Goal: Task Accomplishment & Management: Complete application form

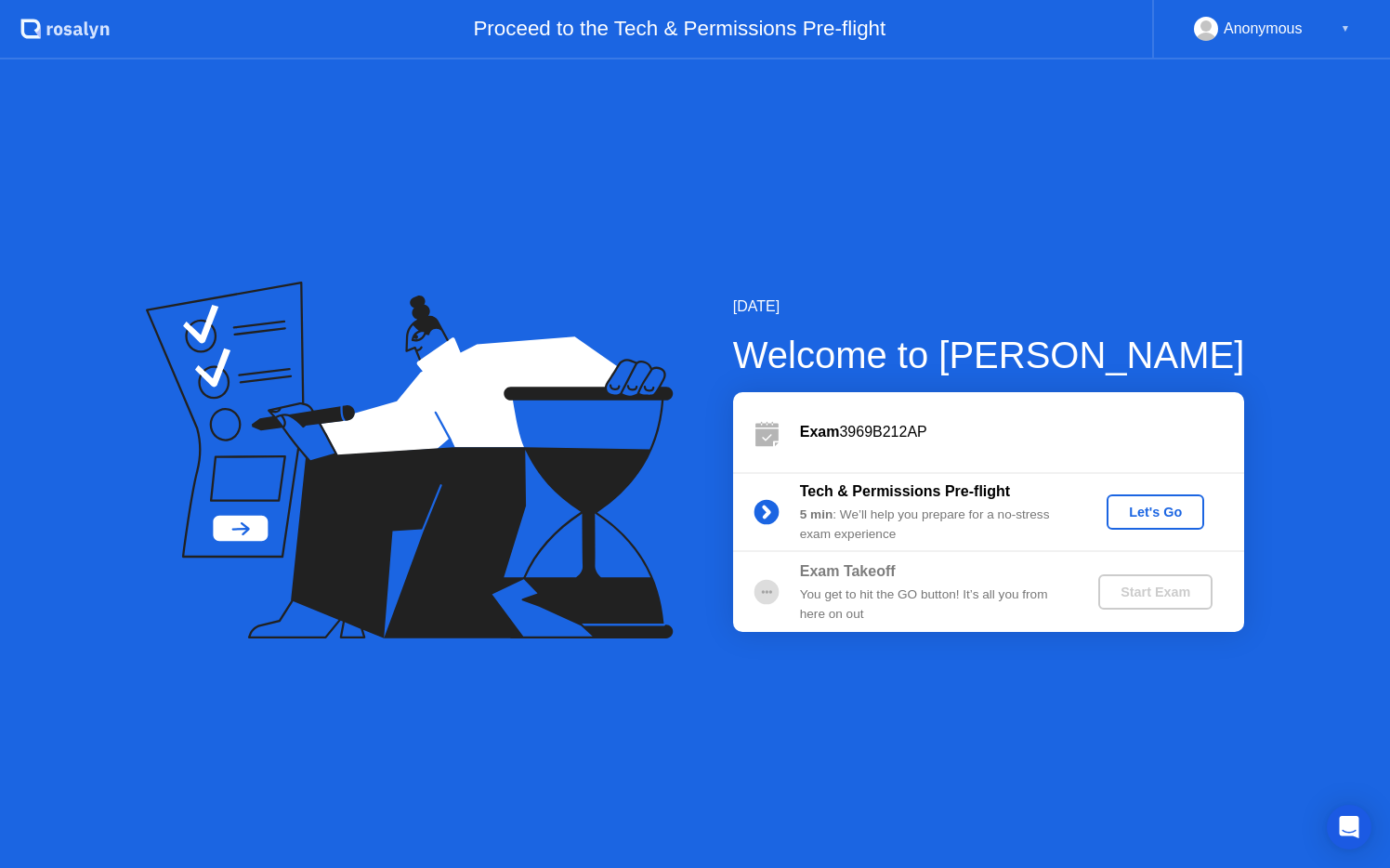
click at [936, 441] on div "Exam 3969B212AP" at bounding box center [1021, 432] width 444 height 22
click at [1161, 515] on div "Let's Go" at bounding box center [1155, 512] width 83 height 15
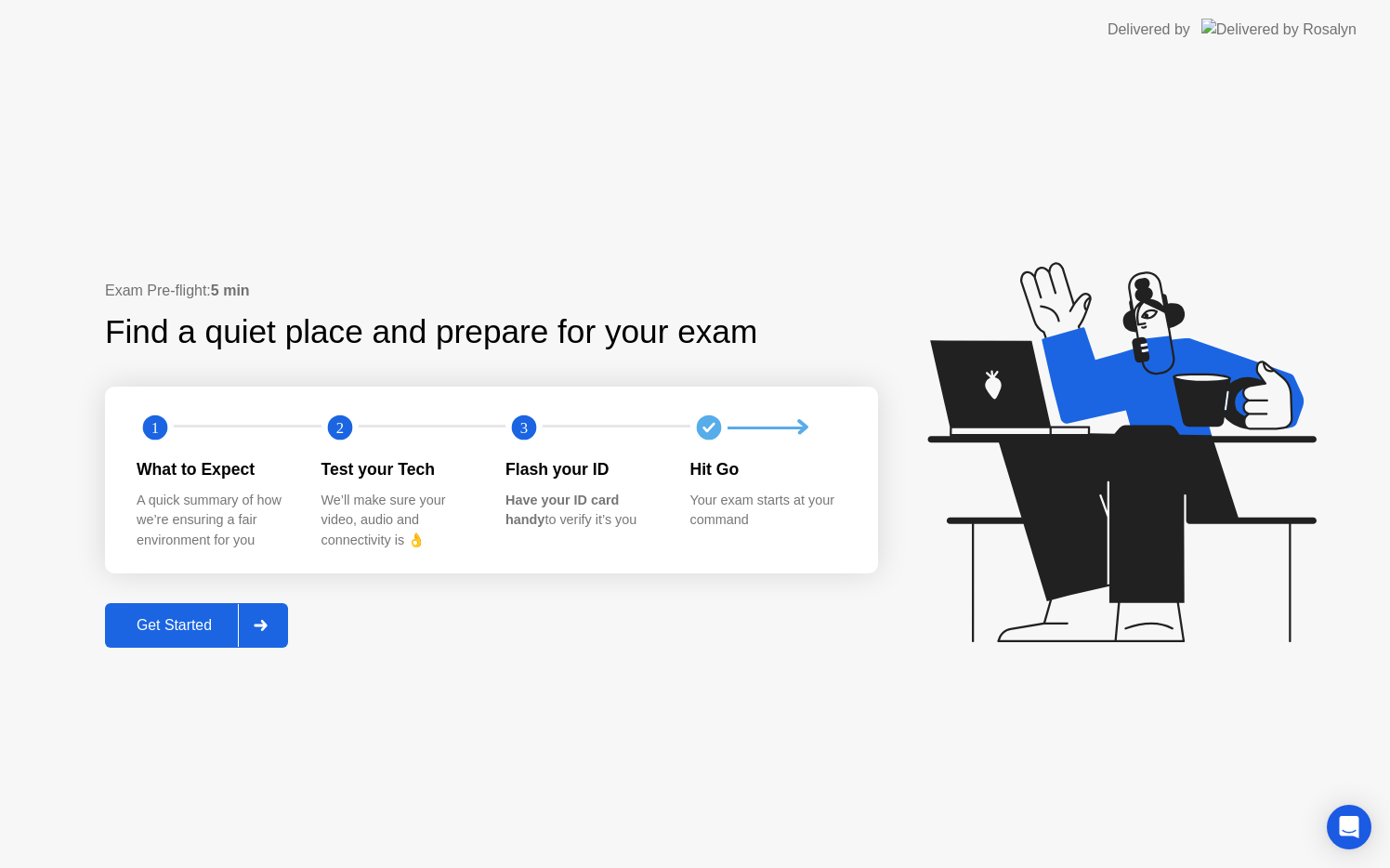
click at [263, 636] on div at bounding box center [260, 625] width 45 height 43
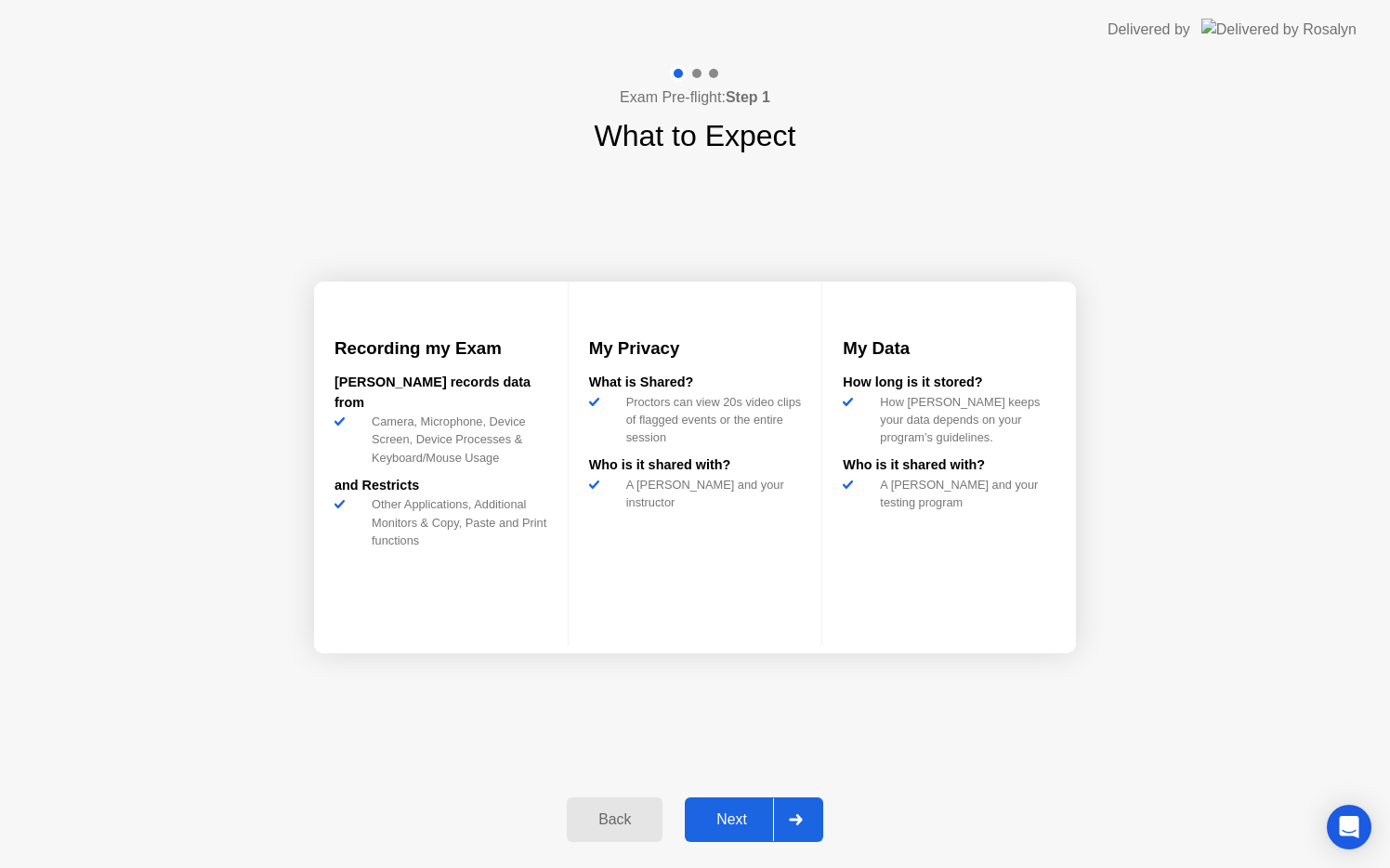
click at [798, 812] on div at bounding box center [795, 819] width 45 height 43
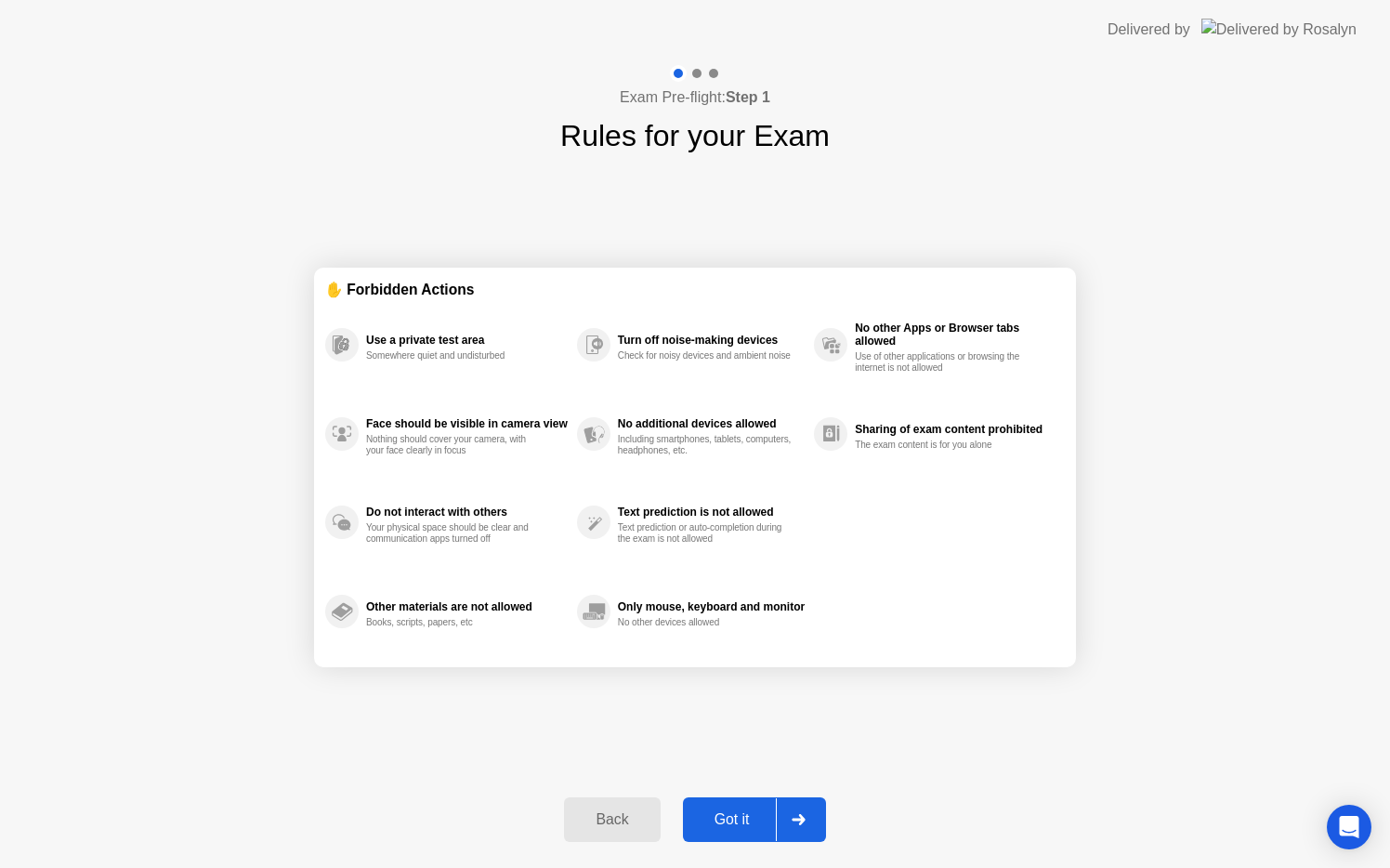
click at [805, 820] on icon at bounding box center [798, 819] width 14 height 11
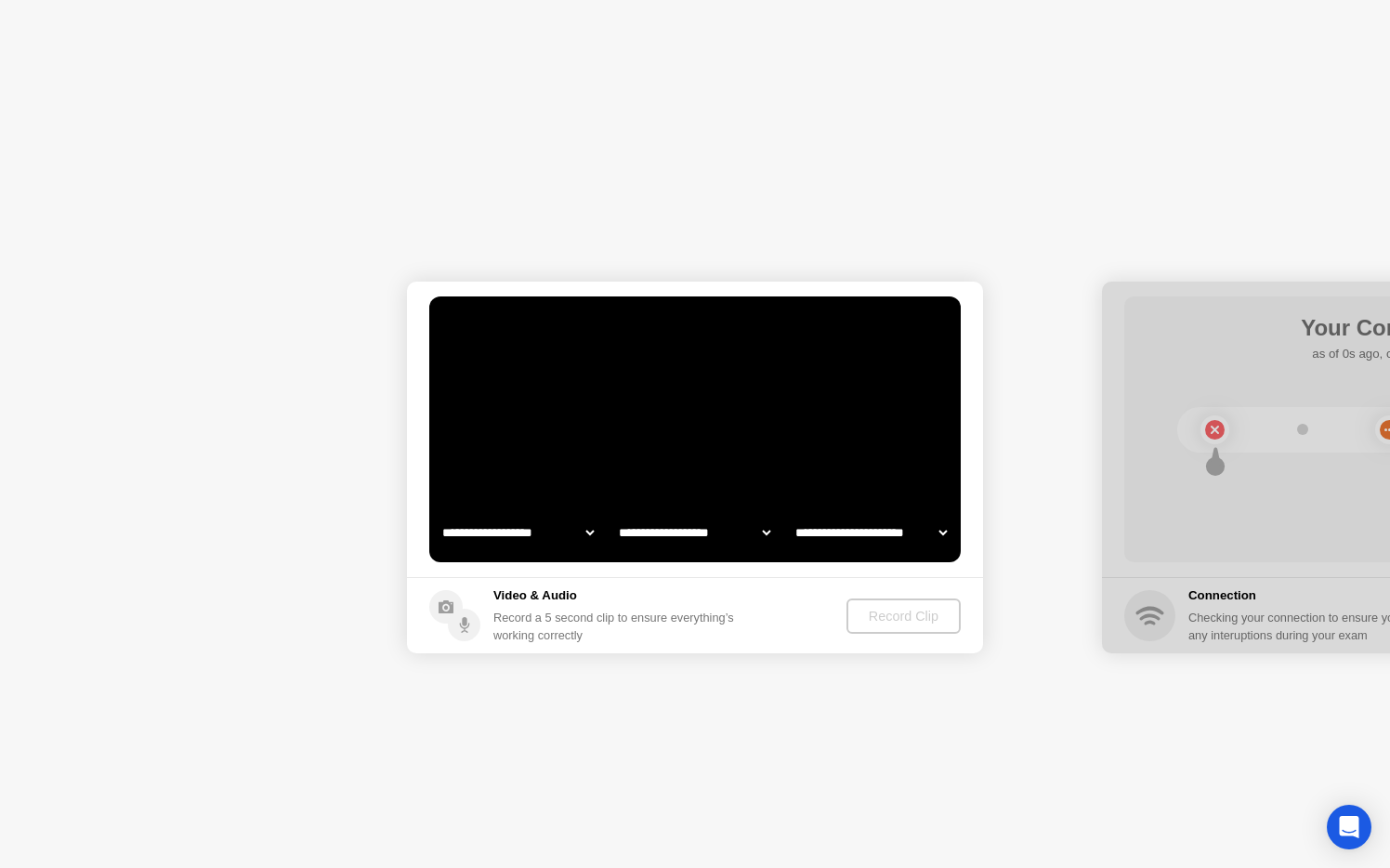
select select "**********"
select select "*******"
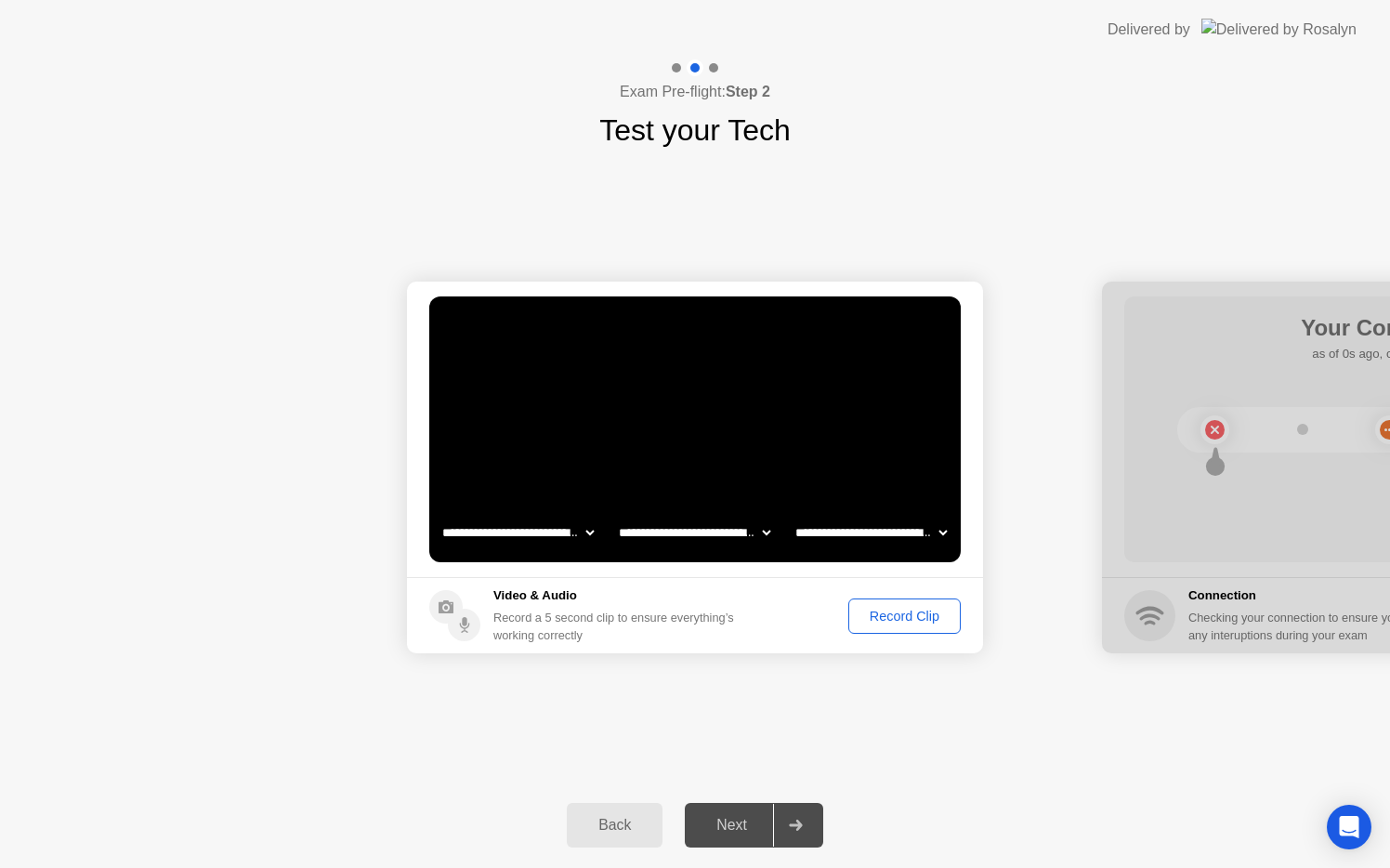
click at [896, 620] on div "Record Clip" at bounding box center [904, 616] width 99 height 15
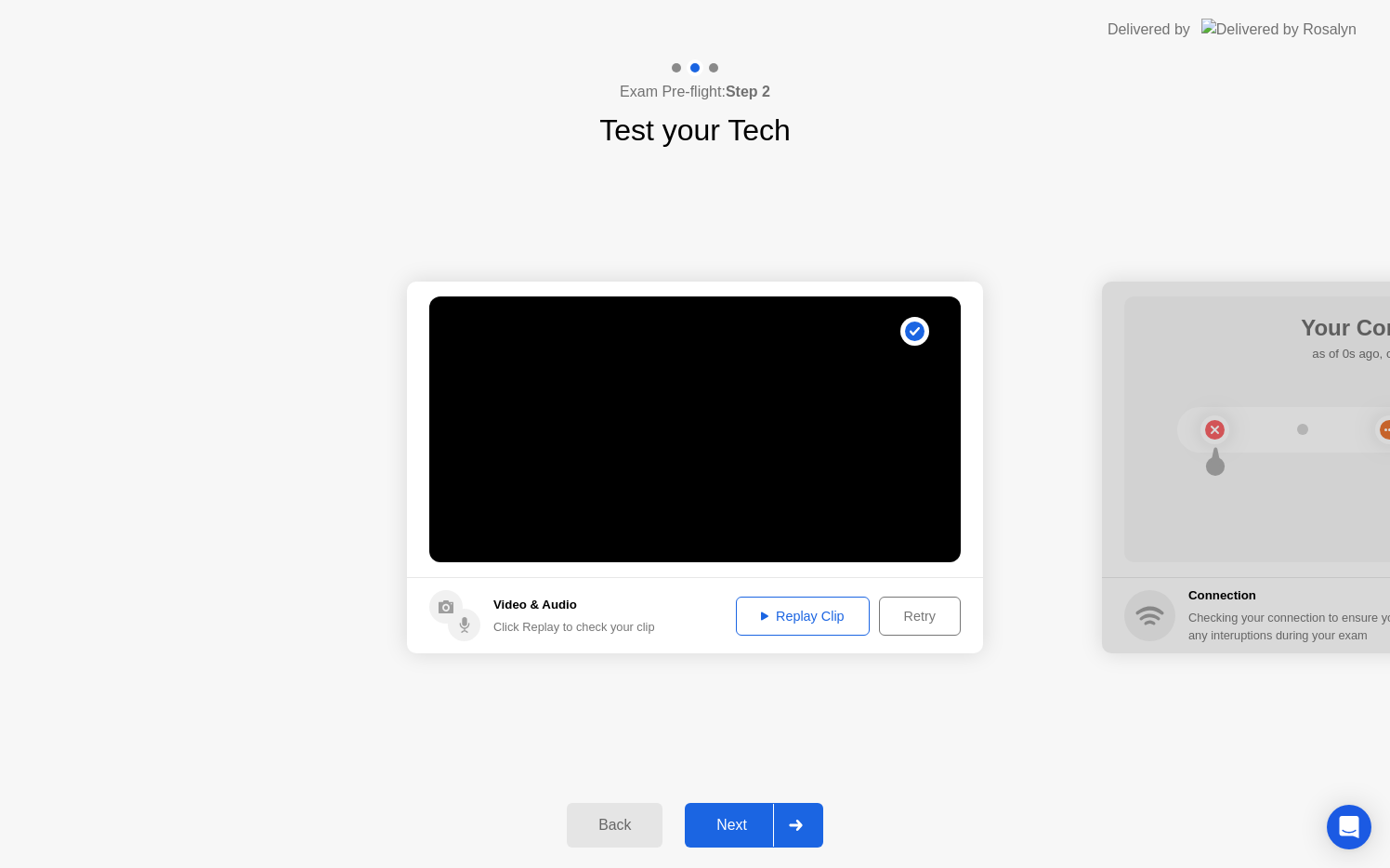
click at [787, 808] on div at bounding box center [795, 824] width 45 height 43
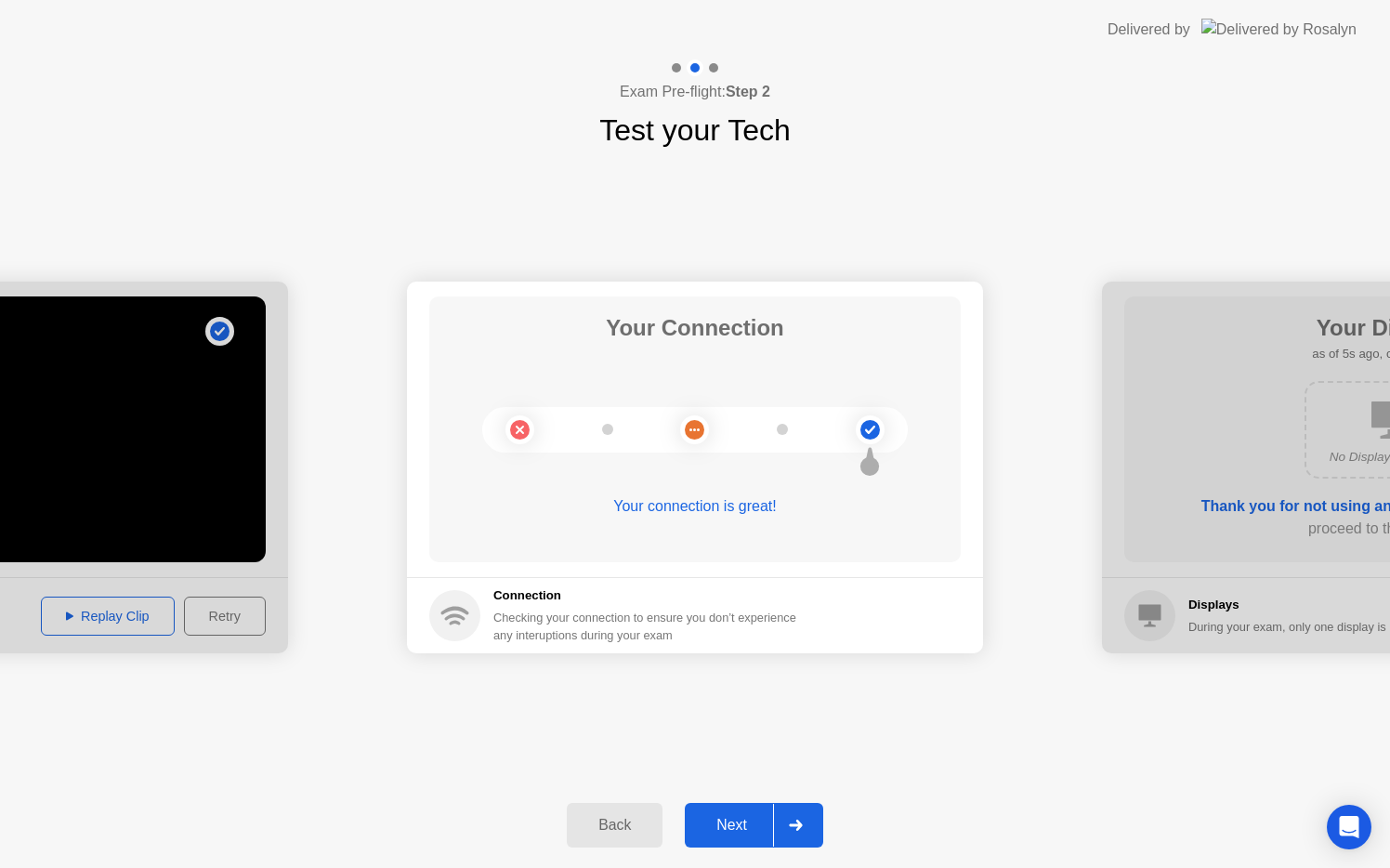
click at [868, 436] on circle at bounding box center [870, 430] width 19 height 19
click at [803, 832] on div at bounding box center [795, 824] width 45 height 43
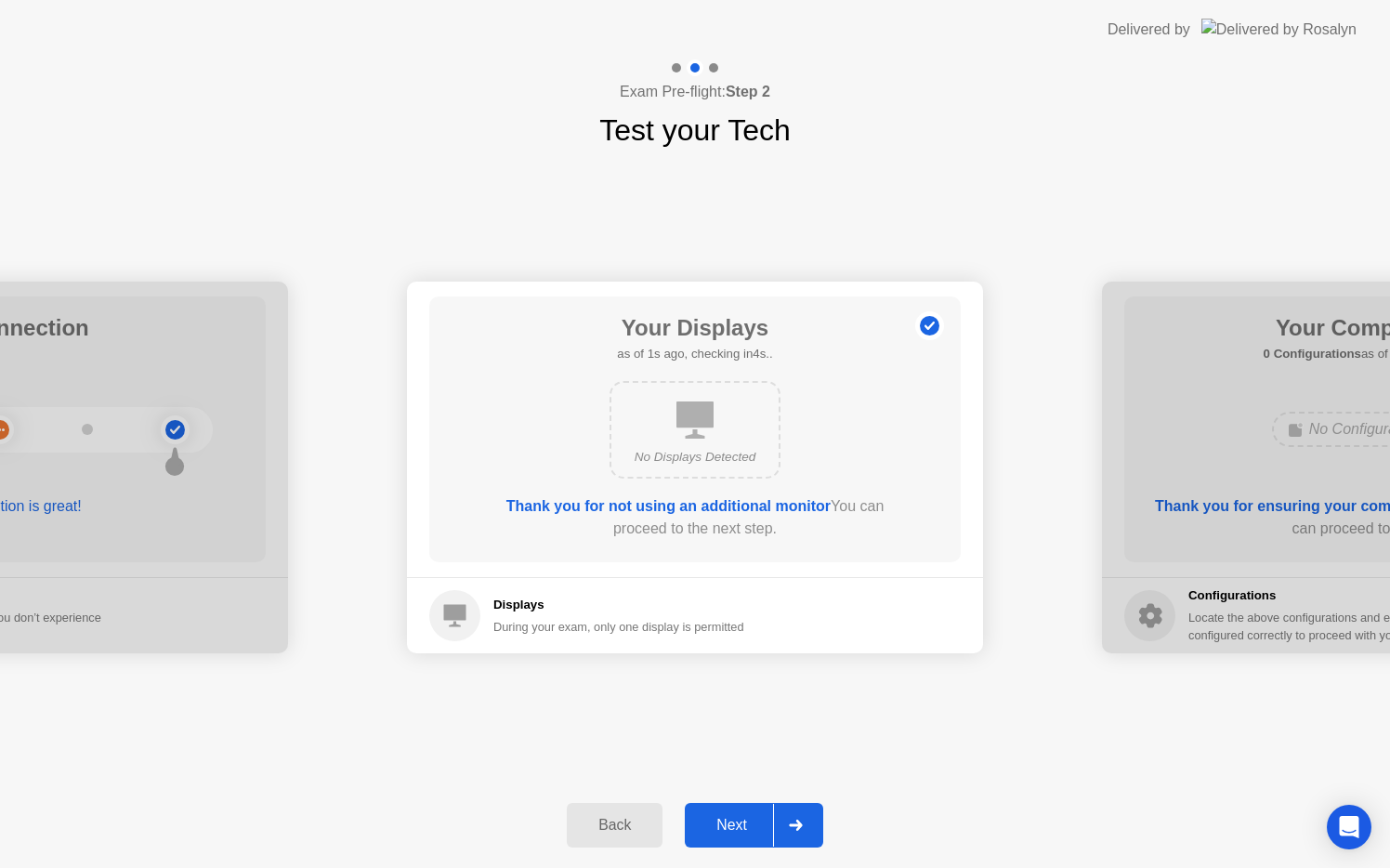
click at [799, 842] on div at bounding box center [795, 824] width 45 height 43
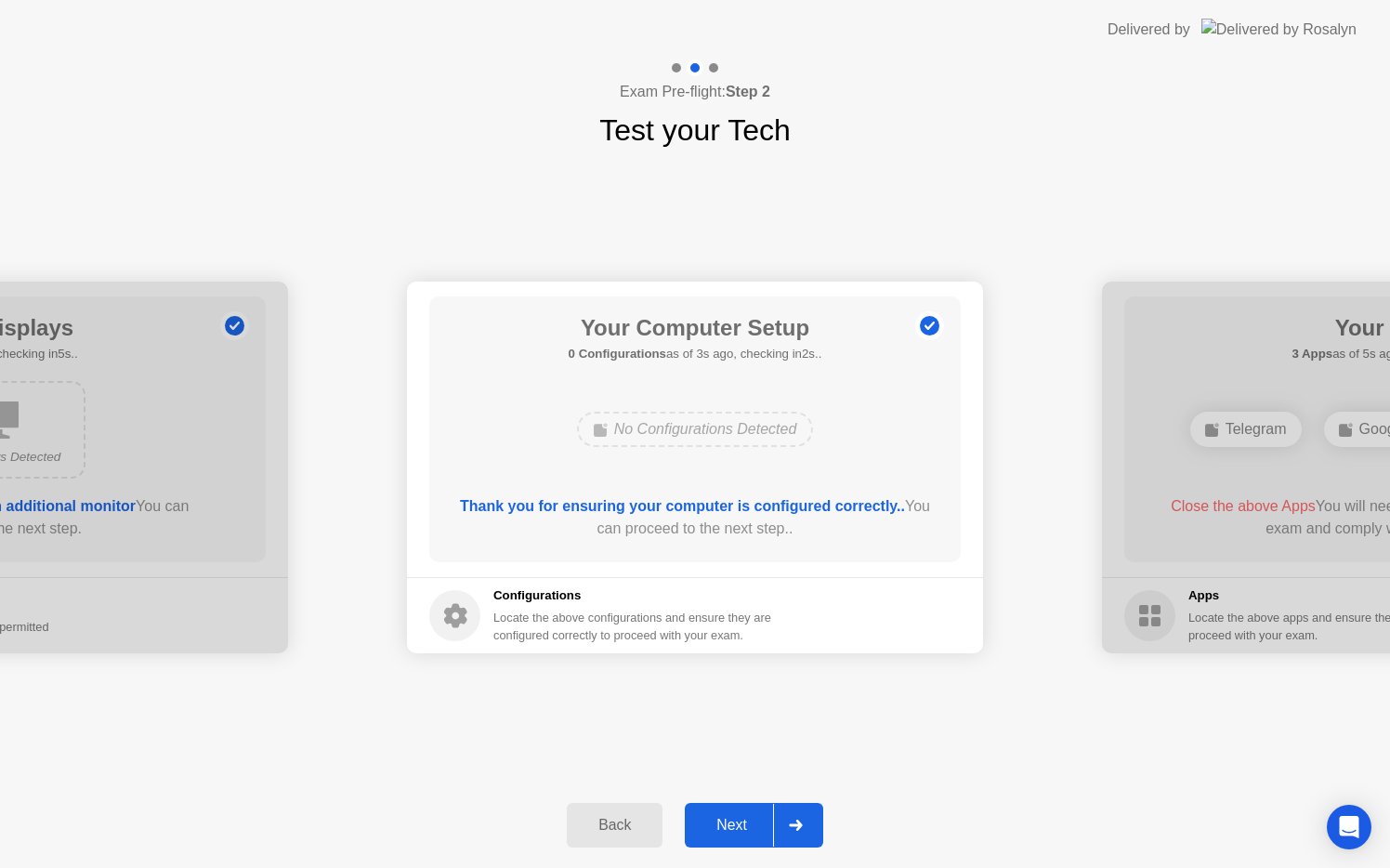
click at [792, 837] on div at bounding box center [795, 824] width 45 height 43
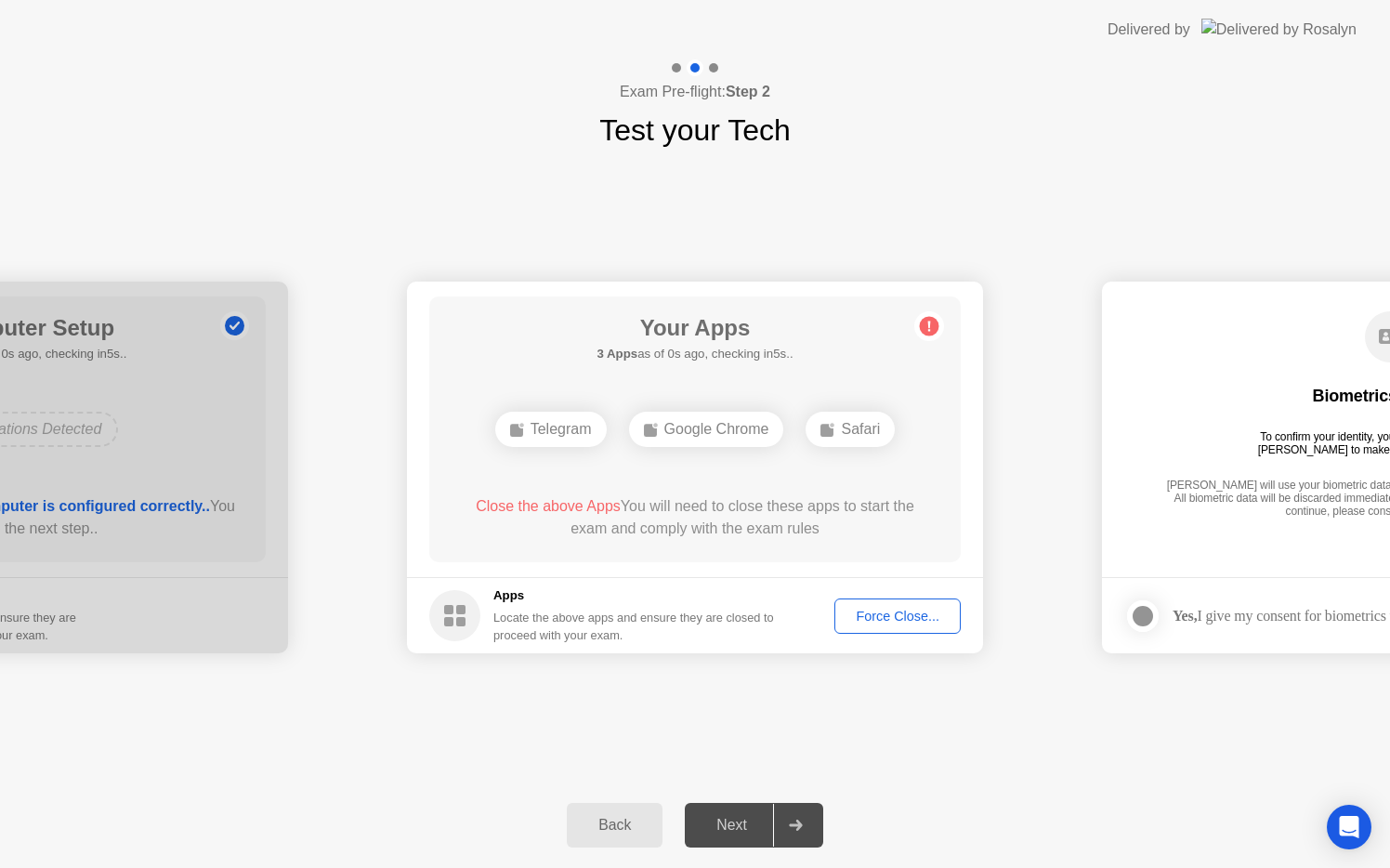
click at [889, 627] on button "Force Close..." at bounding box center [897, 616] width 127 height 35
click at [880, 616] on div "Force Close..." at bounding box center [896, 616] width 113 height 15
click at [875, 609] on div "Force Close..." at bounding box center [896, 616] width 113 height 15
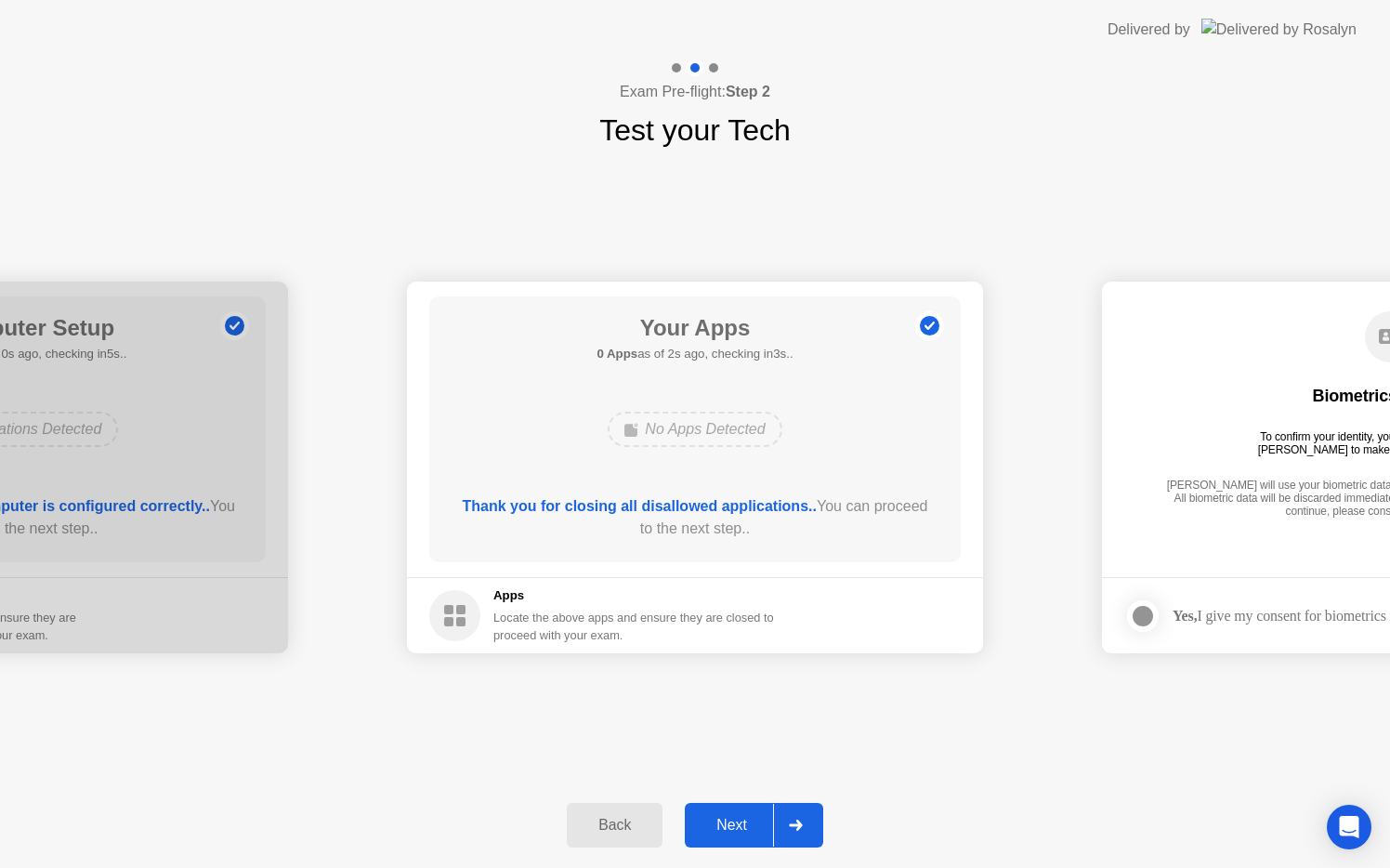
click at [818, 816] on button "Next" at bounding box center [754, 824] width 138 height 45
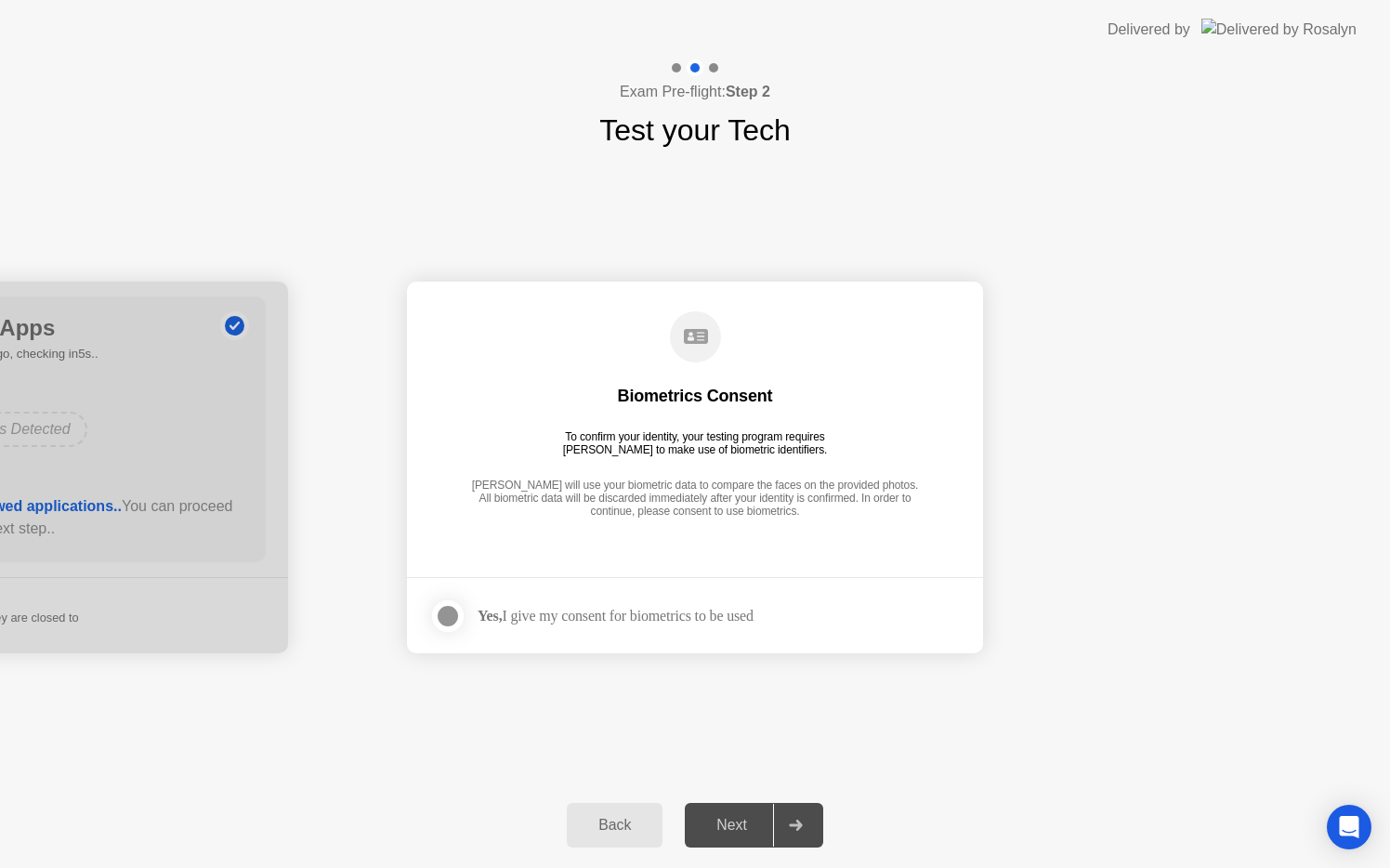
click at [446, 610] on div at bounding box center [447, 616] width 22 height 22
click at [808, 814] on div at bounding box center [795, 824] width 45 height 43
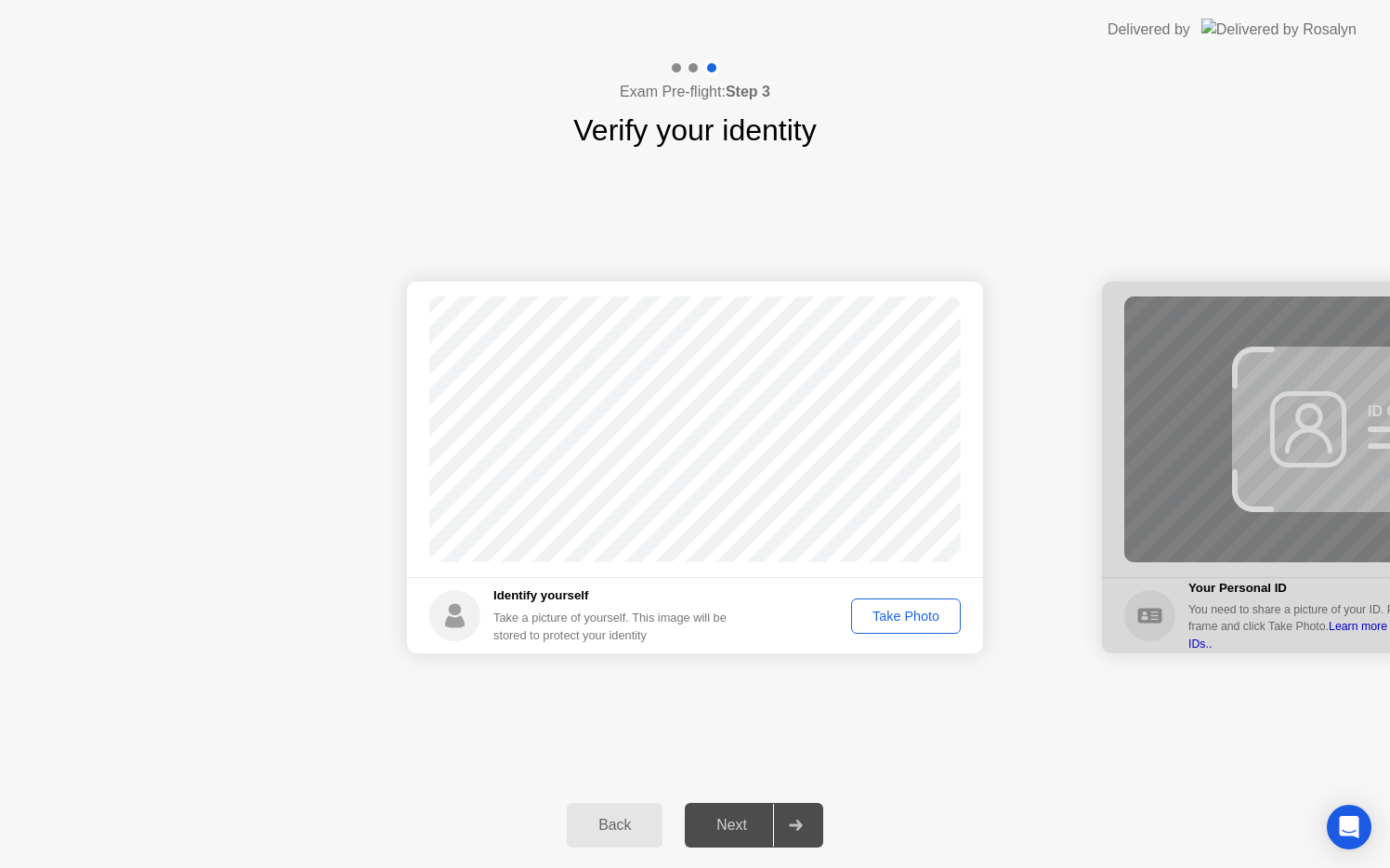
click at [926, 616] on div "Take Photo" at bounding box center [905, 616] width 96 height 15
click at [797, 825] on icon at bounding box center [796, 825] width 13 height 11
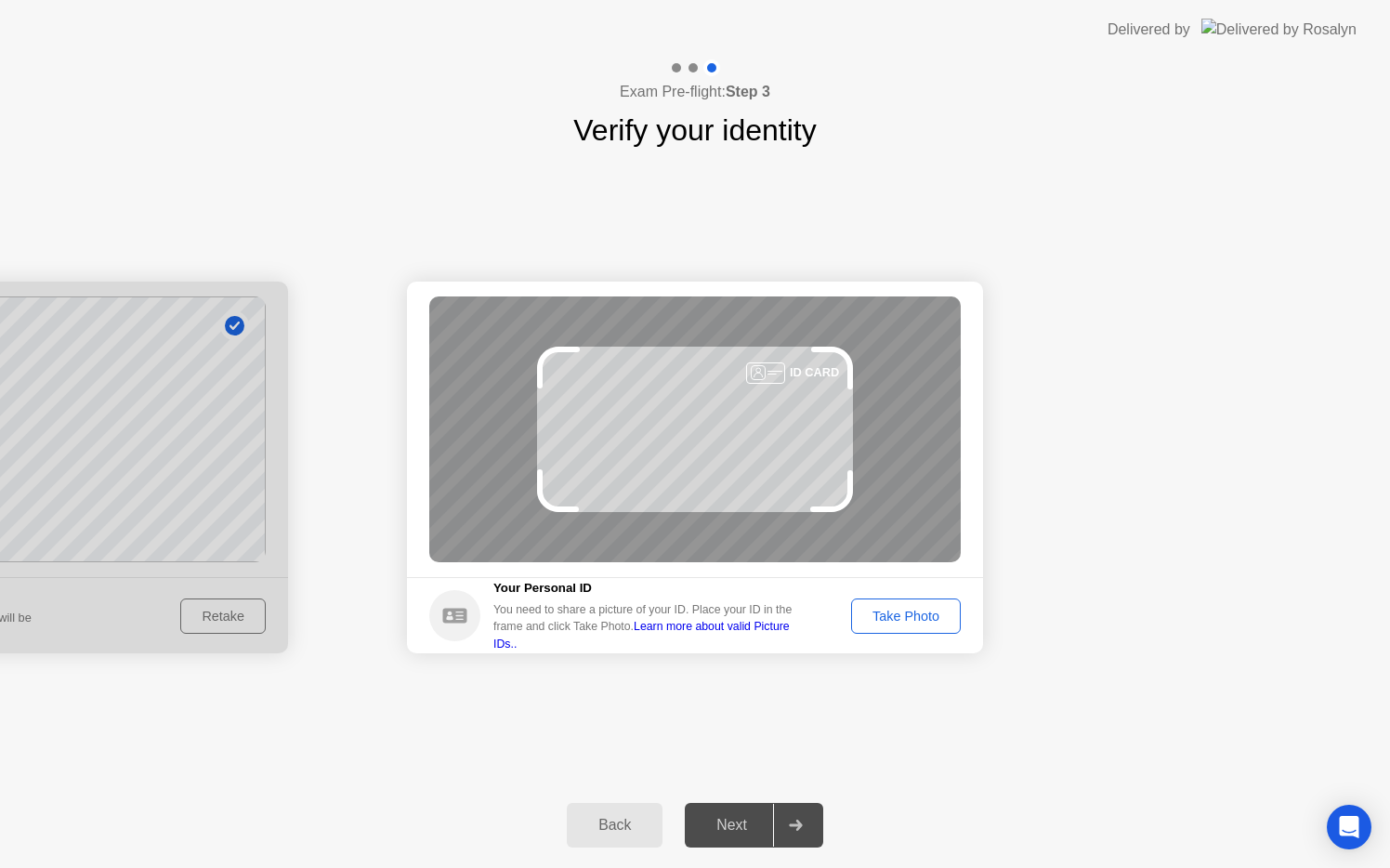
click at [907, 605] on button "Take Photo" at bounding box center [905, 616] width 110 height 35
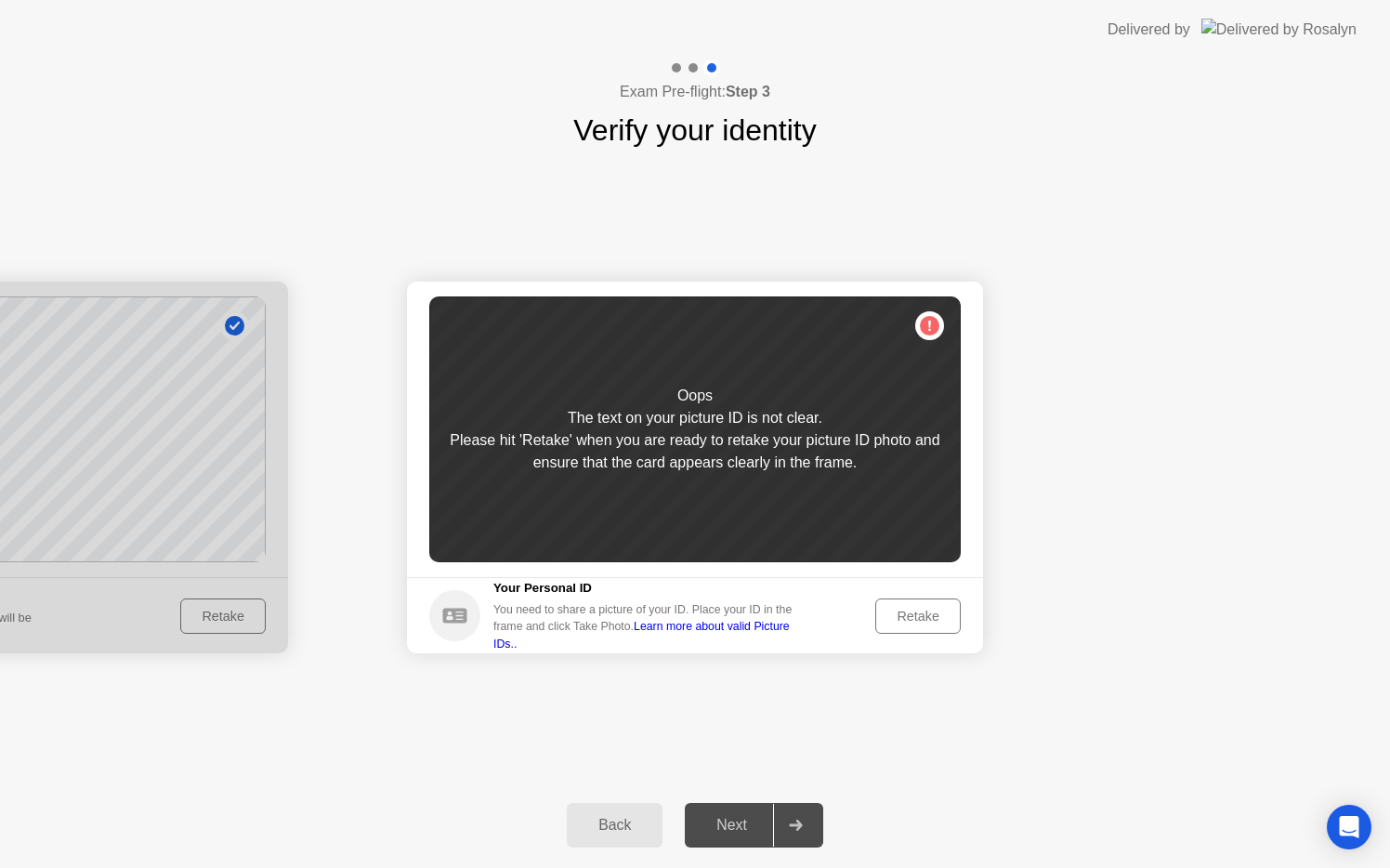
click at [911, 611] on div "Retake" at bounding box center [917, 616] width 72 height 15
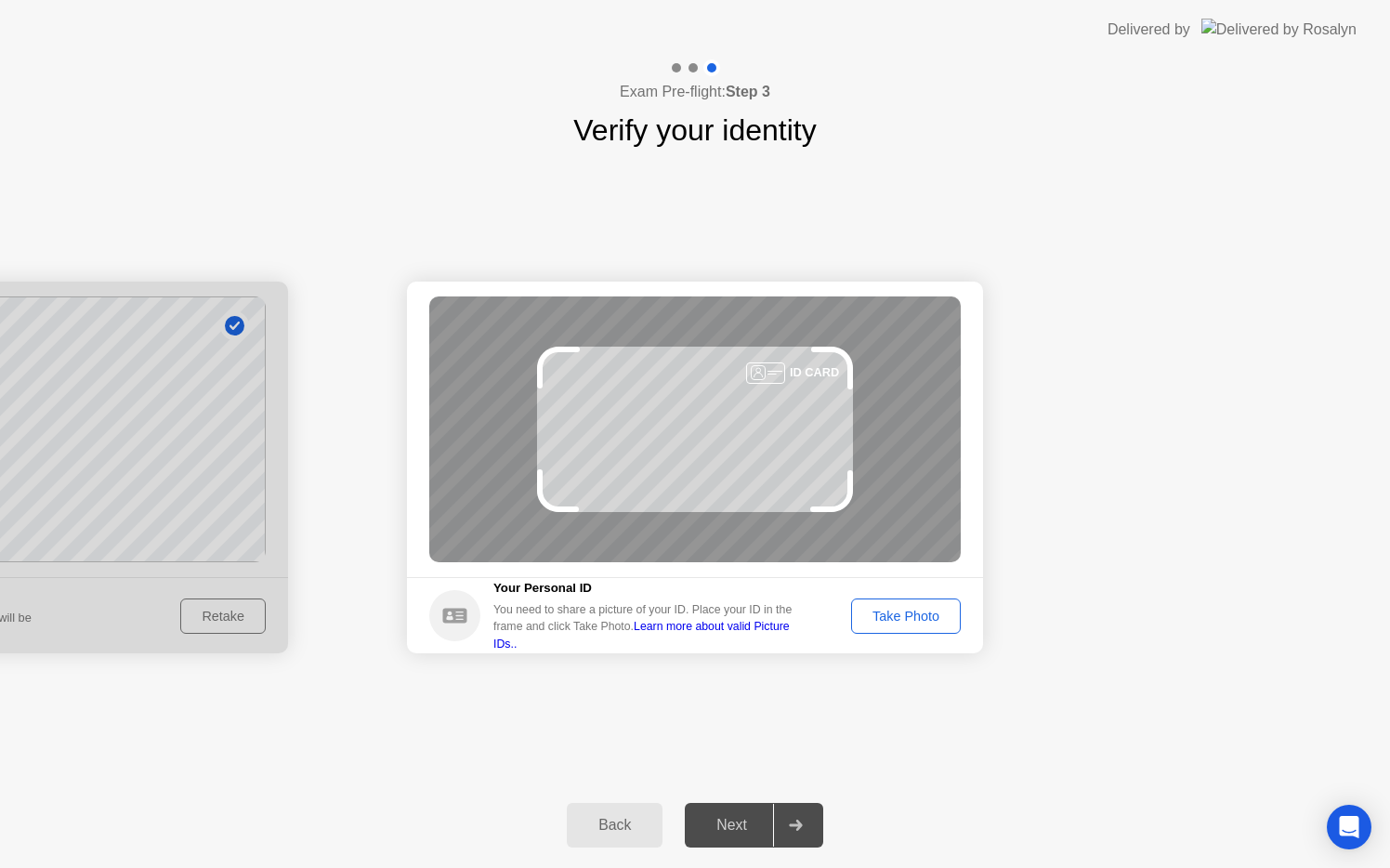
click at [911, 611] on div "Take Photo" at bounding box center [905, 616] width 96 height 15
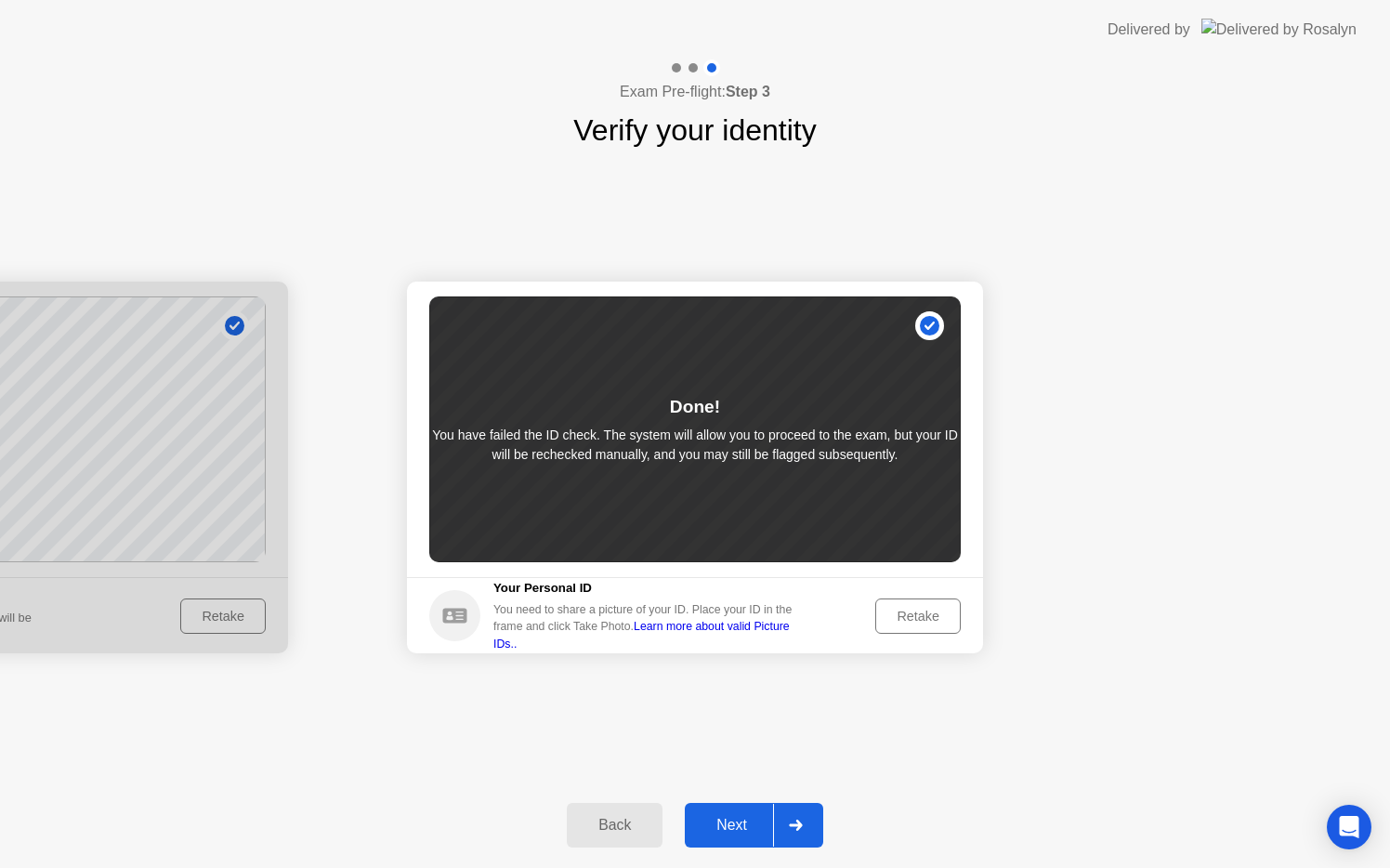
click at [910, 611] on div "Retake" at bounding box center [917, 616] width 72 height 15
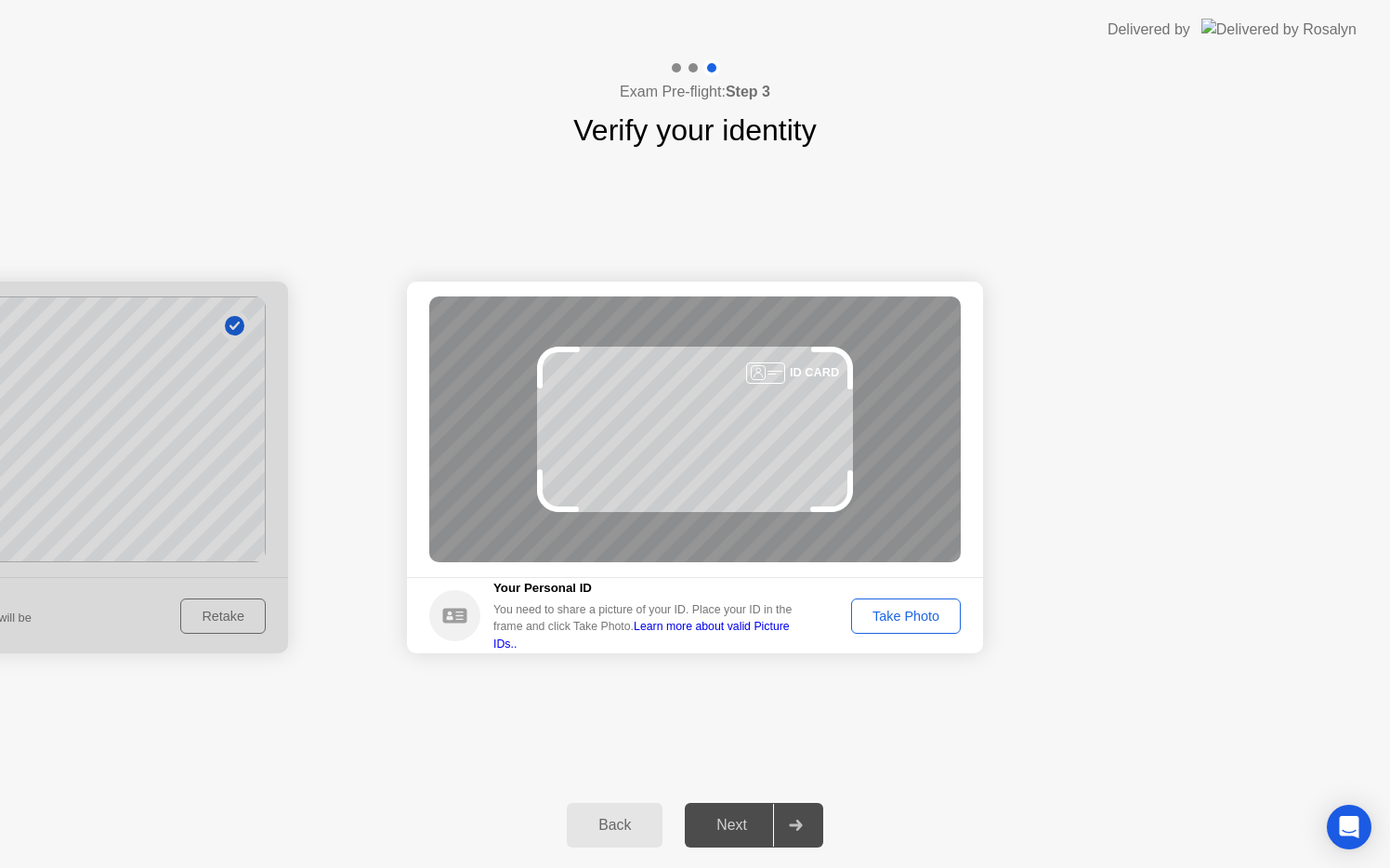
click at [910, 611] on div "Take Photo" at bounding box center [905, 616] width 96 height 15
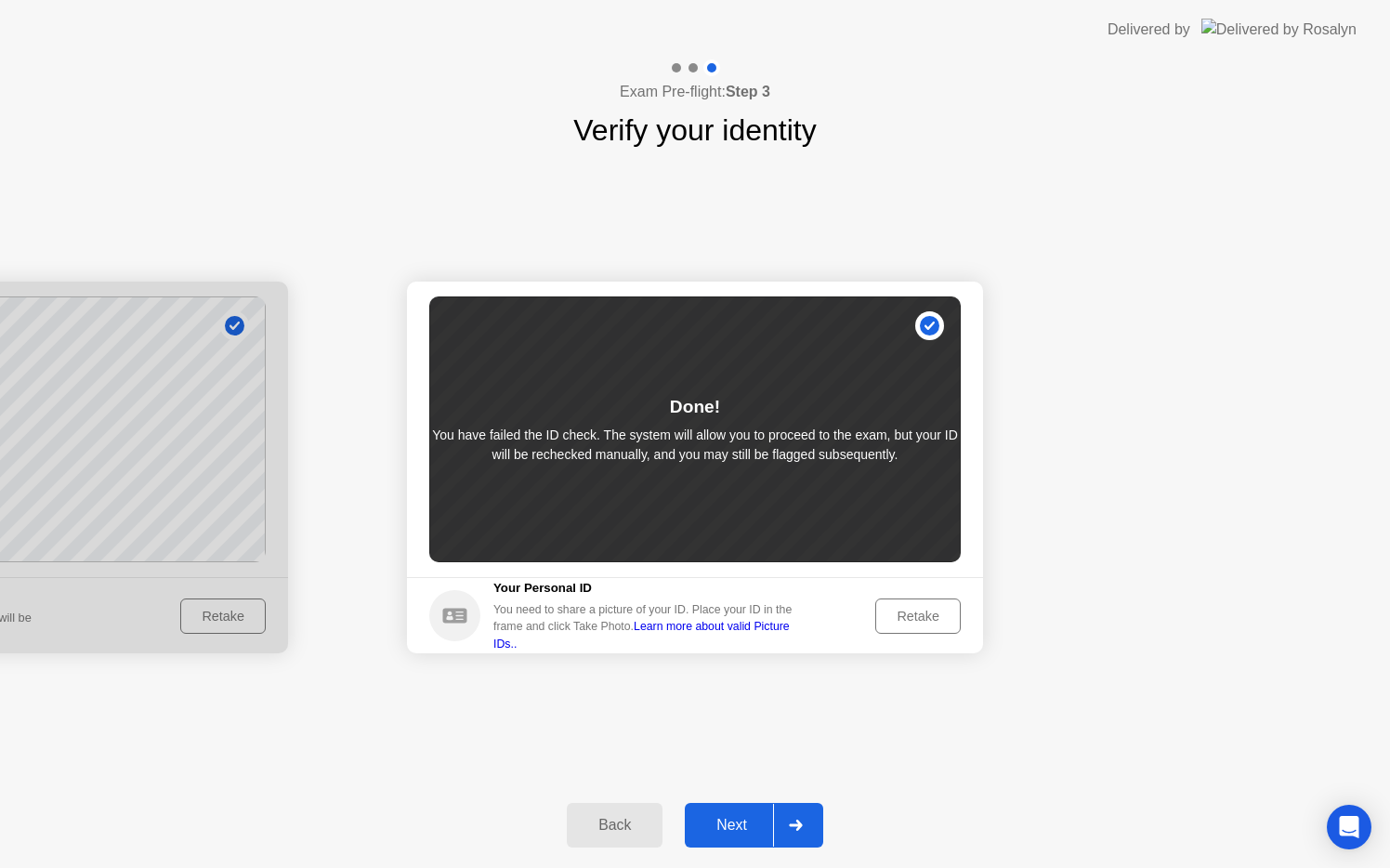
click at [818, 824] on button "Next" at bounding box center [754, 824] width 138 height 45
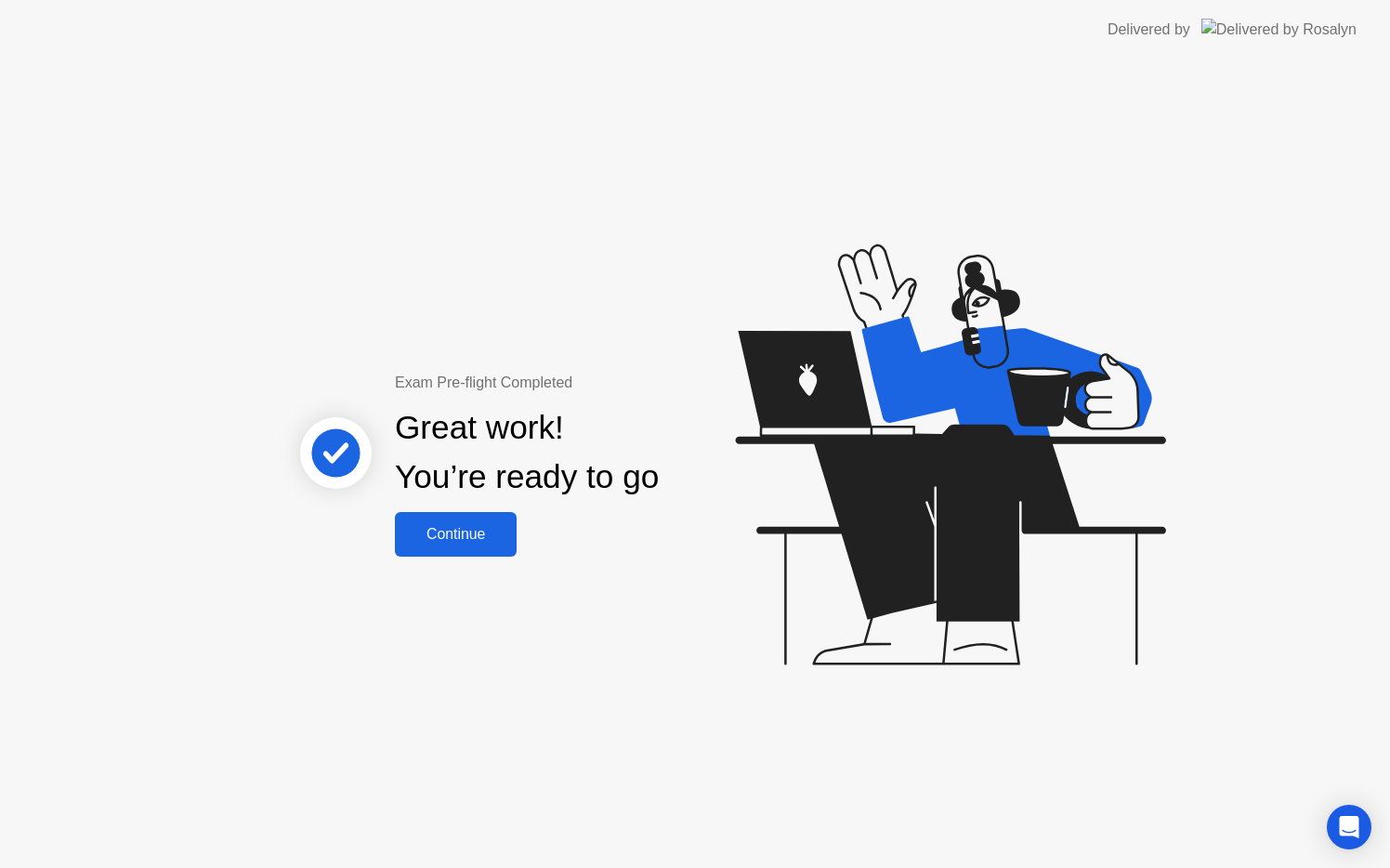
click at [748, 459] on div "Great work! You’re ready to go" at bounding box center [528, 453] width 502 height 118
click at [477, 520] on button "Continue" at bounding box center [455, 534] width 122 height 45
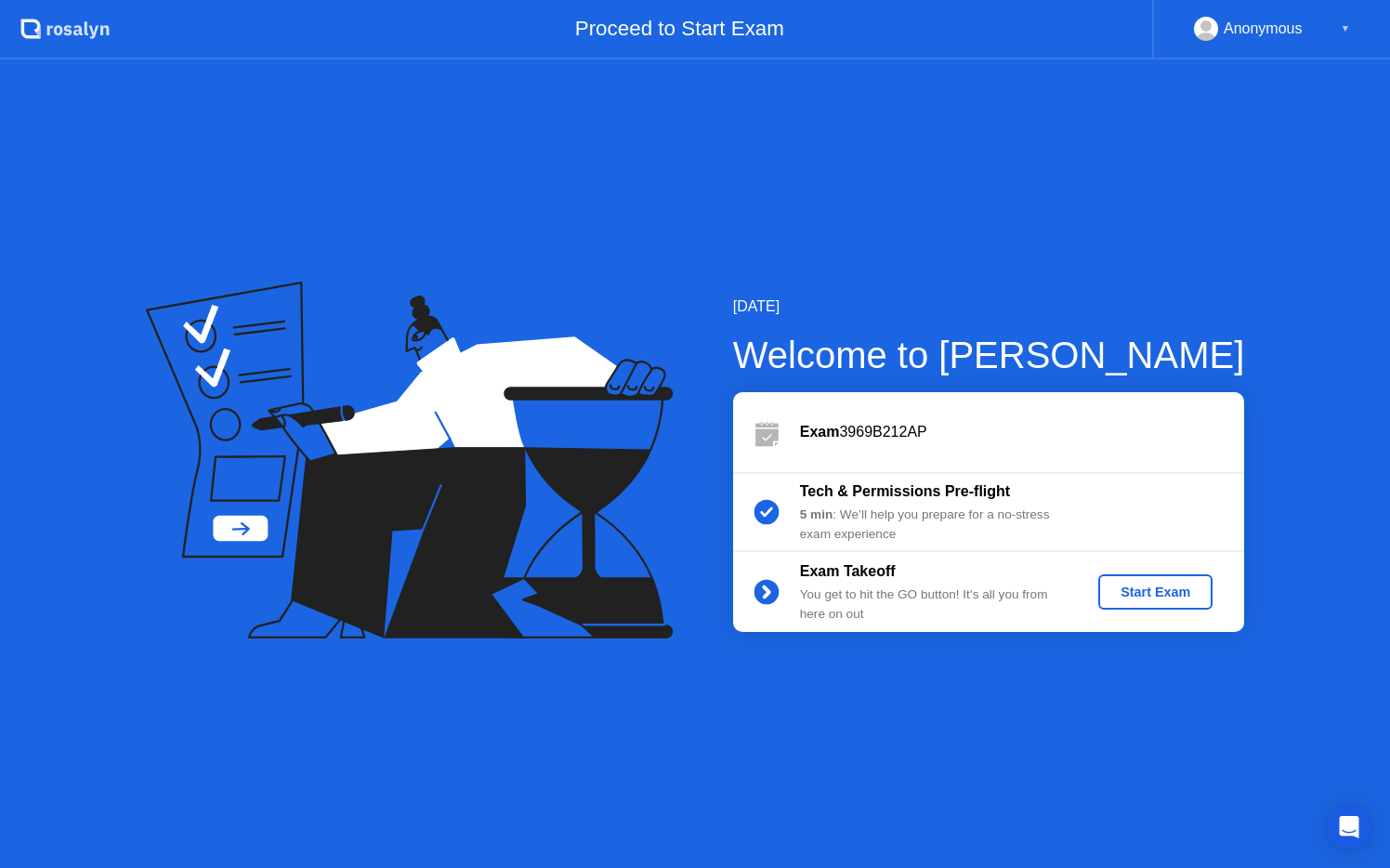
click at [1152, 597] on div "Start Exam" at bounding box center [1155, 592] width 99 height 15
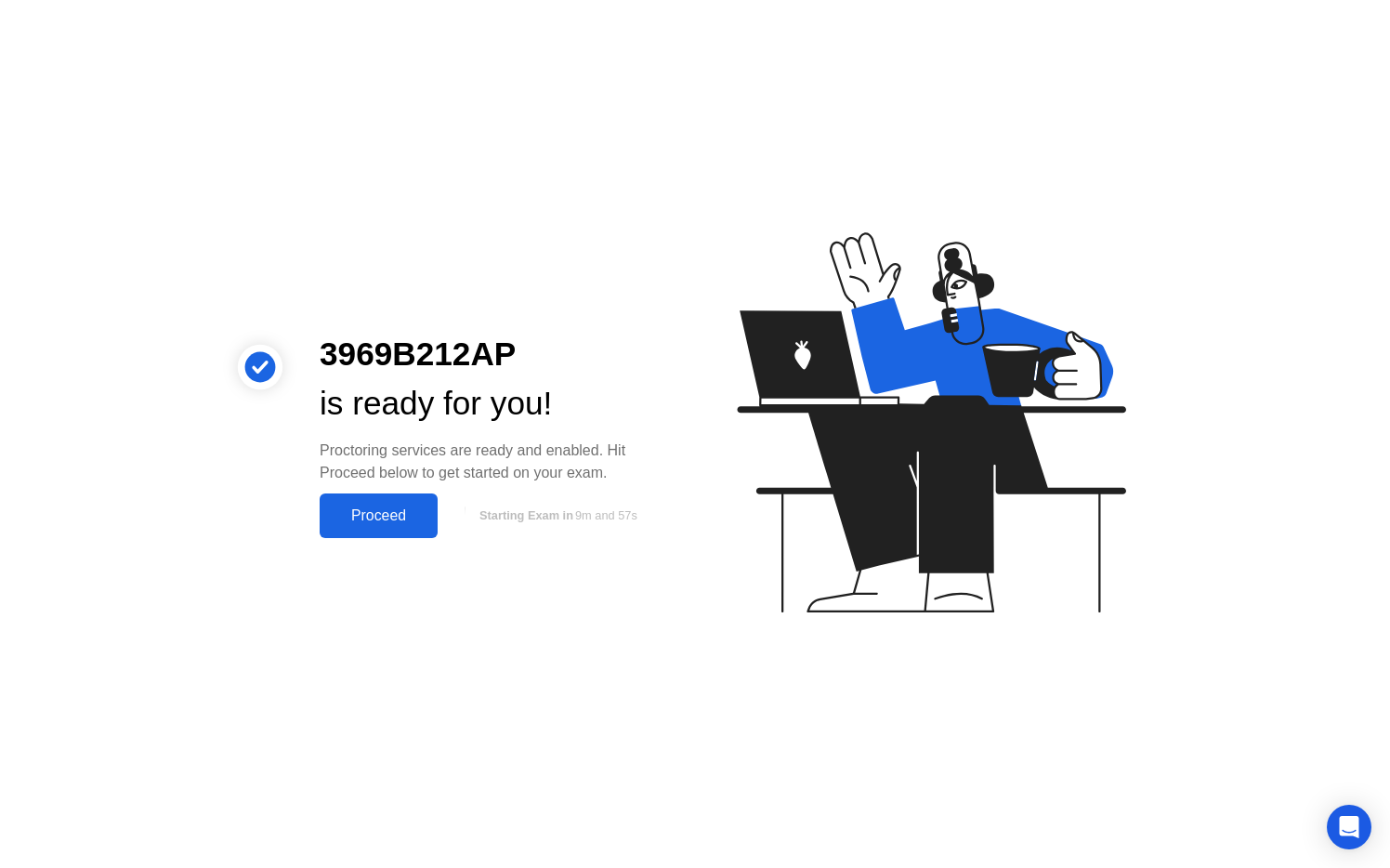
click at [369, 517] on div "Proceed" at bounding box center [378, 515] width 107 height 17
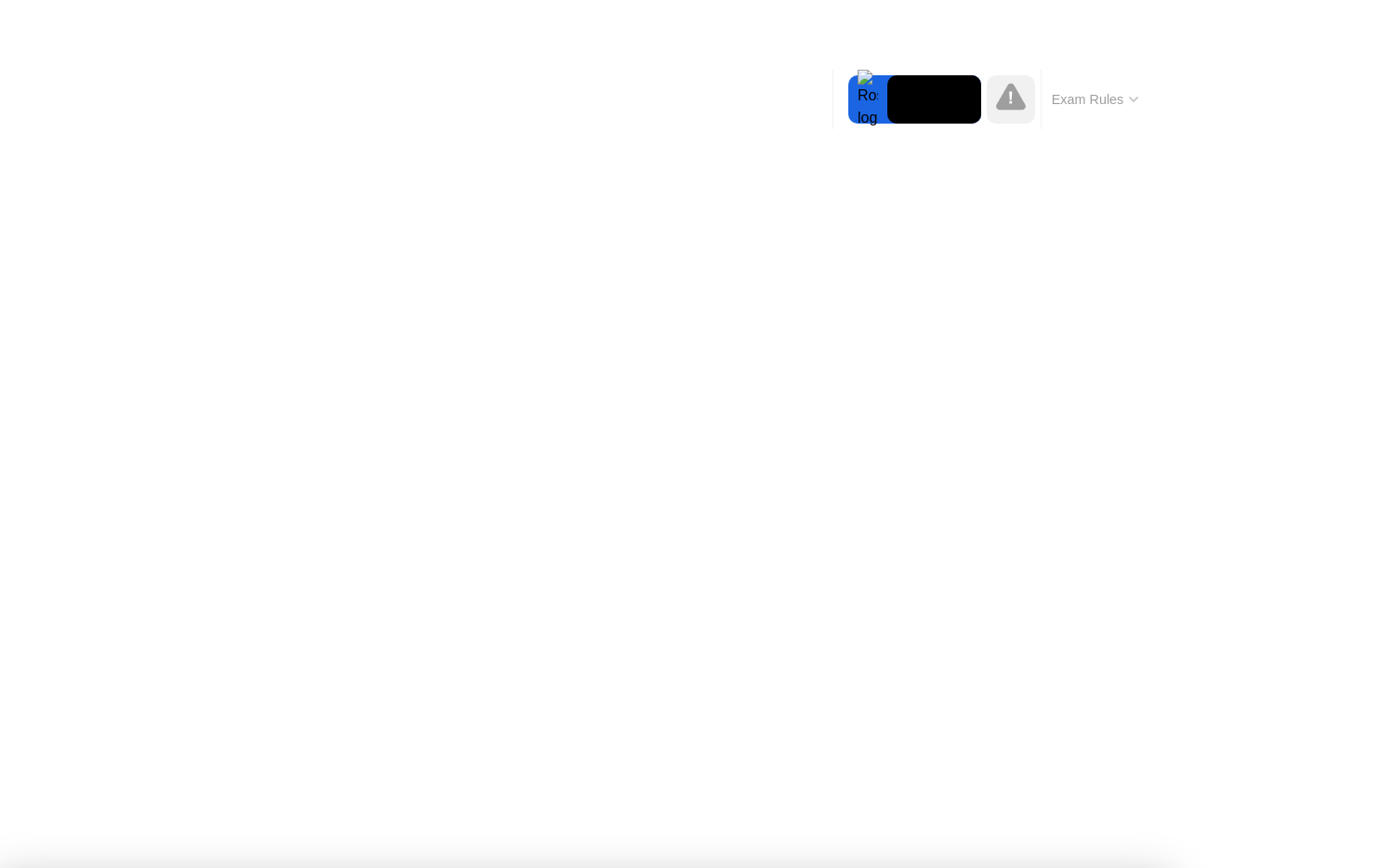
click at [421, 867] on div at bounding box center [695, 868] width 1390 height 0
